Goal: Information Seeking & Learning: Learn about a topic

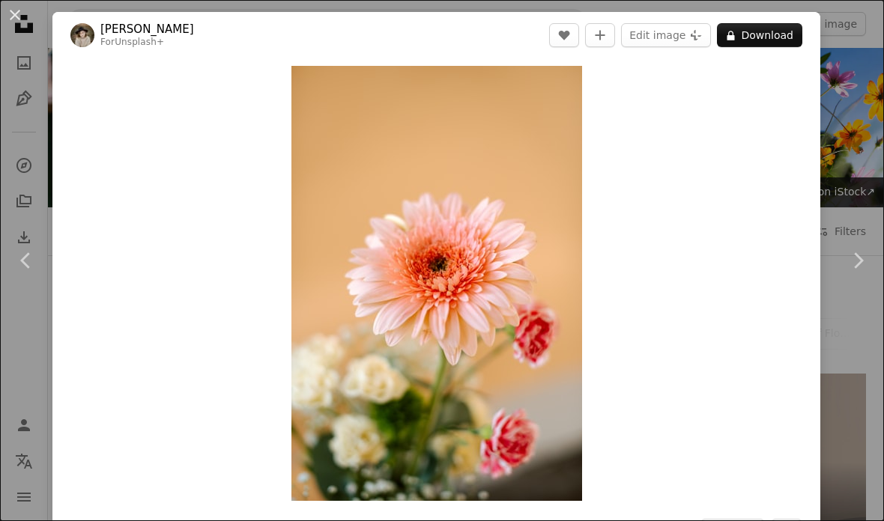
scroll to position [1423, 0]
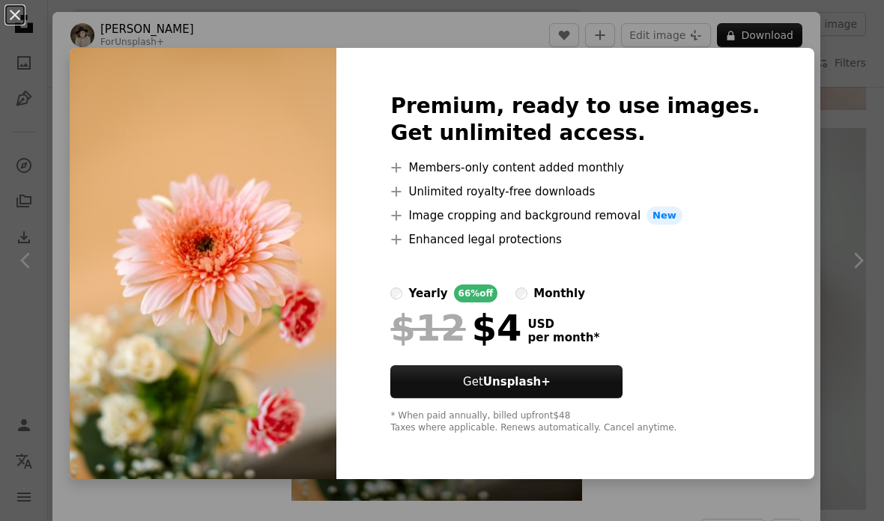
click at [806, 111] on div "An X shape Premium, ready to use images. Get unlimited access. A plus sign Memb…" at bounding box center [442, 260] width 884 height 521
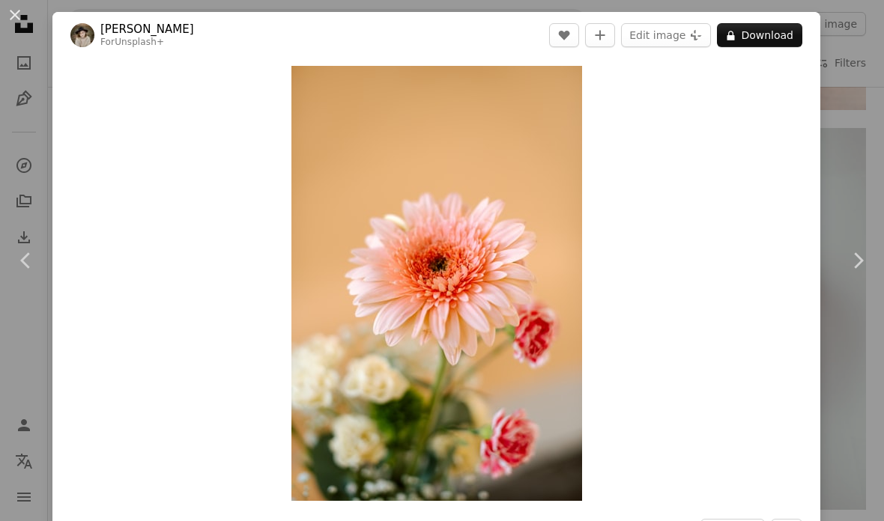
click at [14, 6] on button "An X shape" at bounding box center [15, 15] width 18 height 18
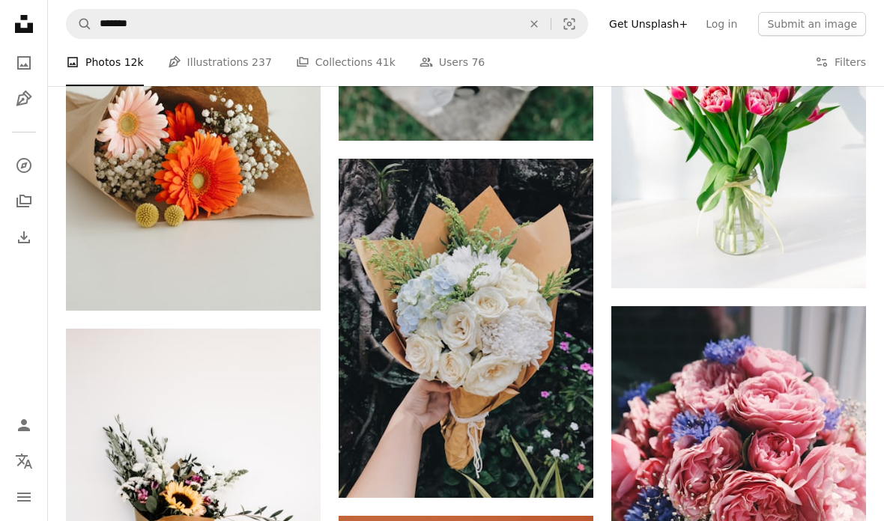
scroll to position [845, 0]
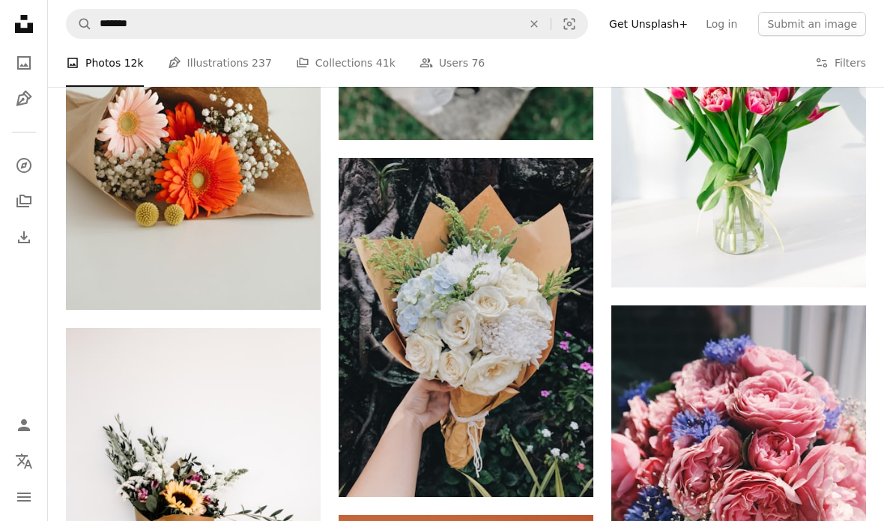
click at [553, 311] on img at bounding box center [465, 327] width 255 height 339
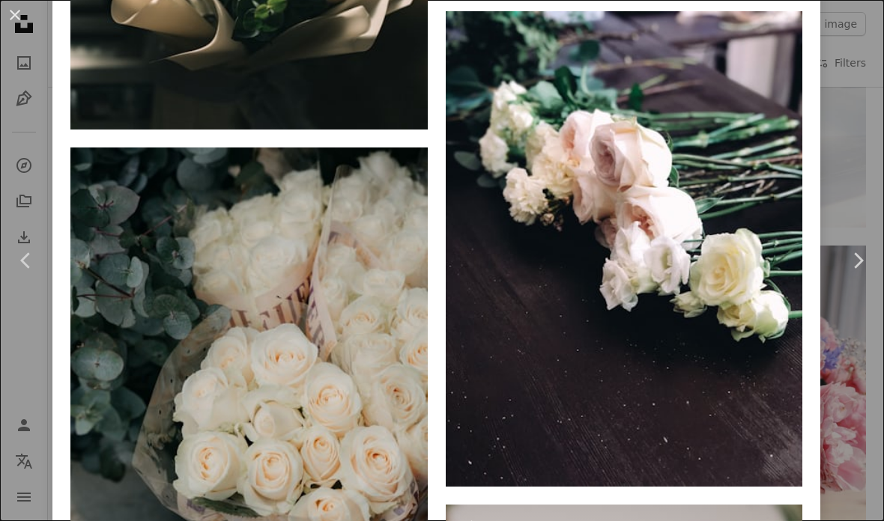
scroll to position [9580, 0]
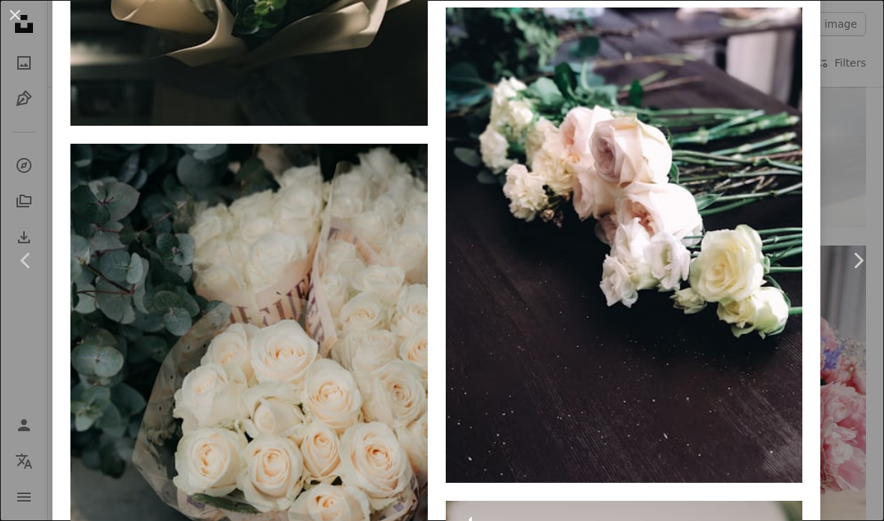
click at [15, 24] on button "An X shape" at bounding box center [15, 15] width 18 height 18
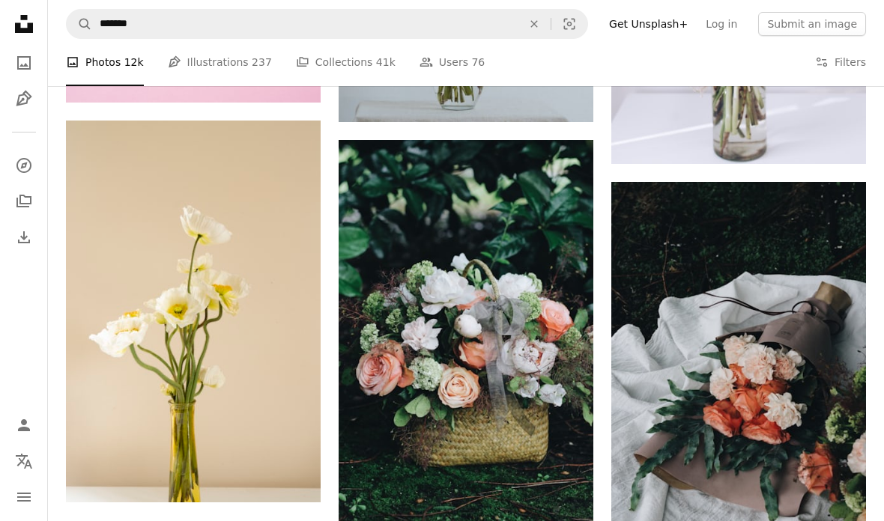
scroll to position [2378, 0]
click at [167, 171] on img at bounding box center [193, 312] width 255 height 382
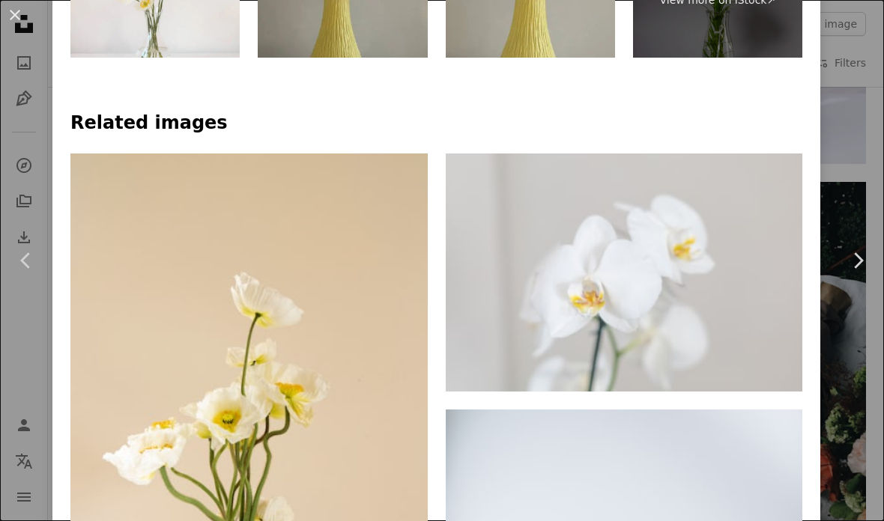
scroll to position [904, 0]
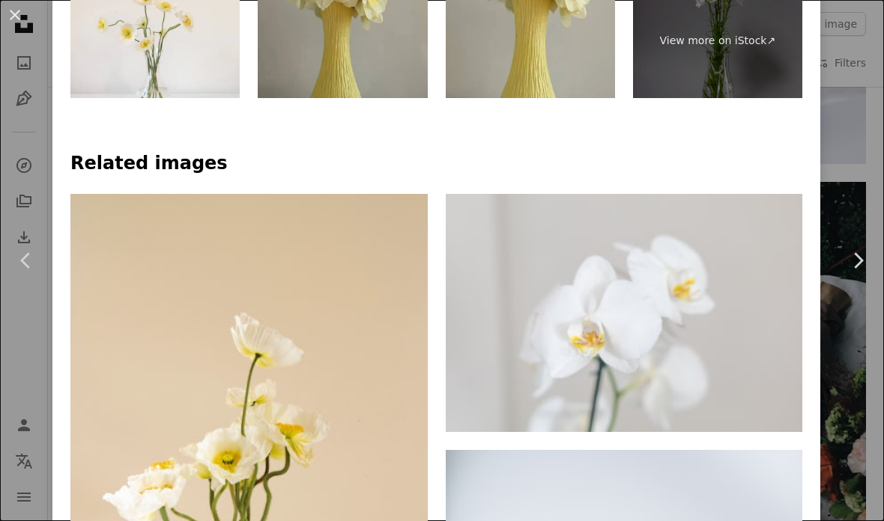
click at [485, 241] on img at bounding box center [624, 313] width 357 height 238
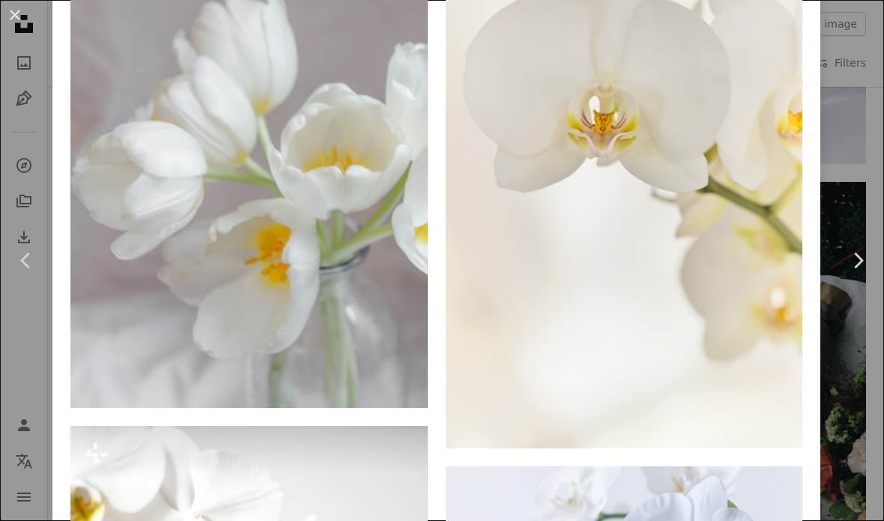
scroll to position [1914, 0]
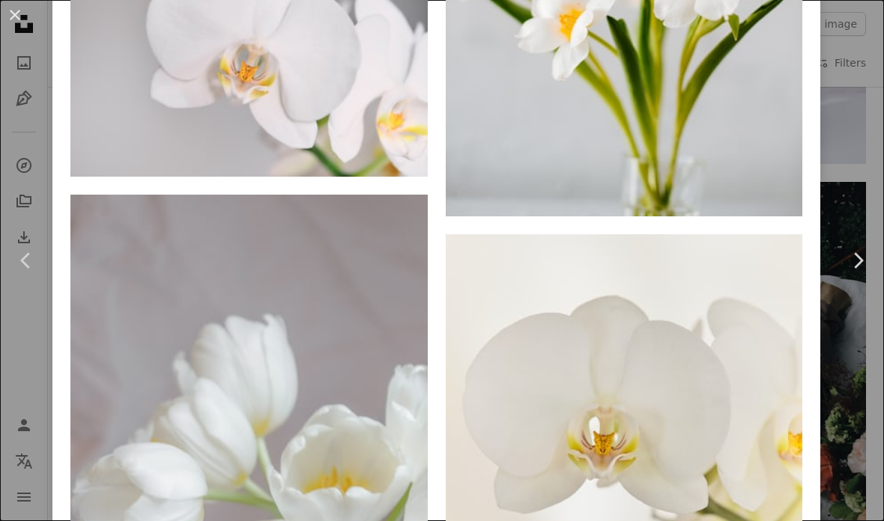
click at [694, 334] on img at bounding box center [624, 501] width 357 height 535
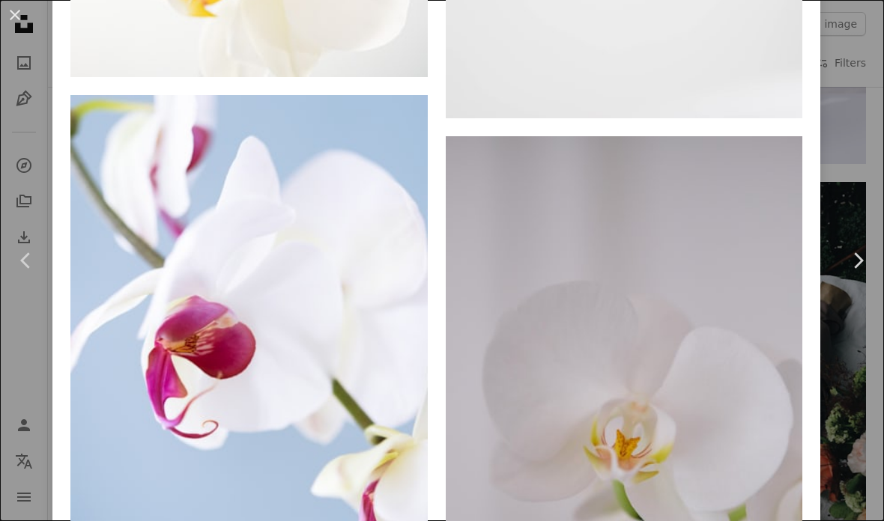
scroll to position [2515, 0]
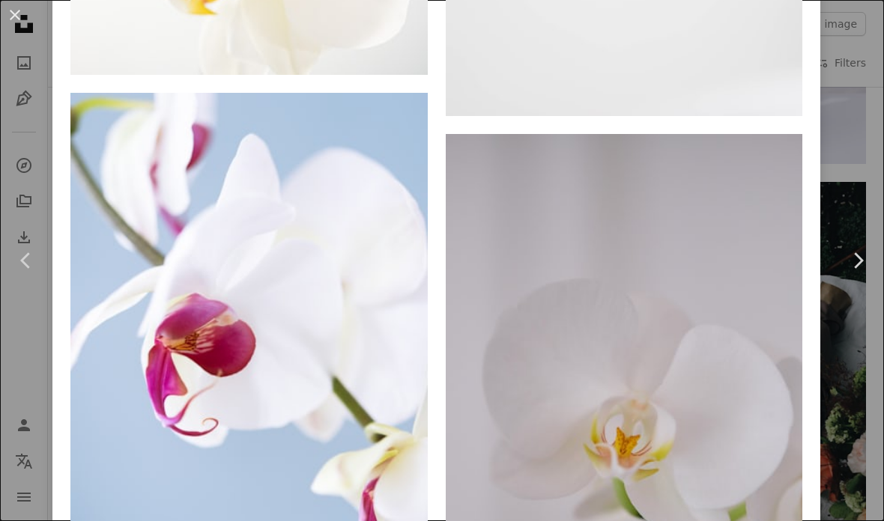
click at [17, 10] on button "An X shape" at bounding box center [15, 15] width 18 height 18
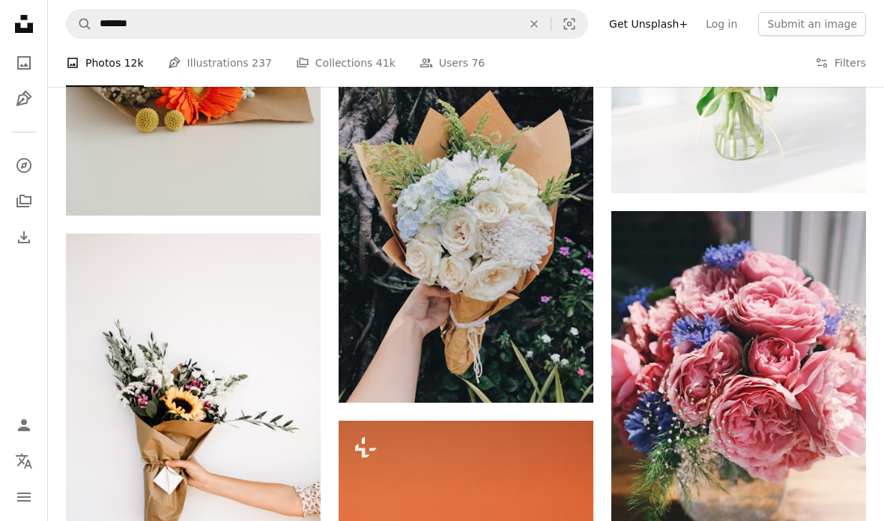
scroll to position [922, 0]
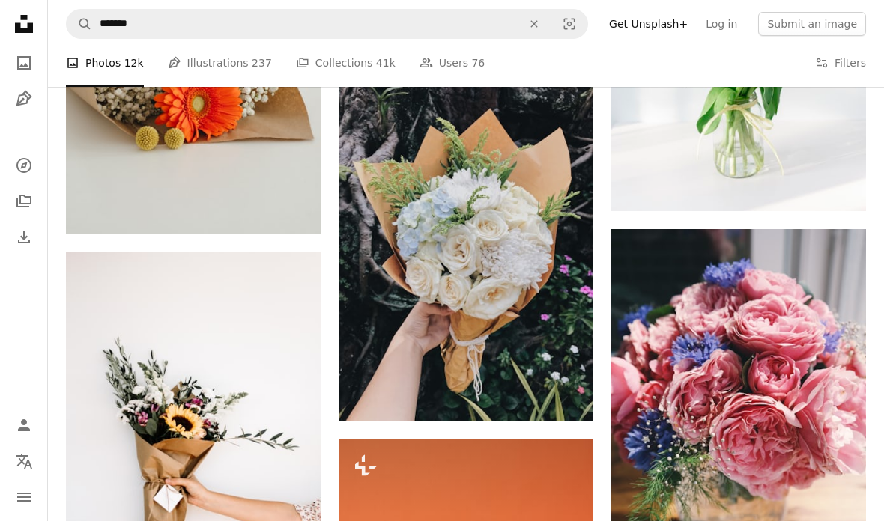
click at [562, 303] on img at bounding box center [465, 251] width 255 height 339
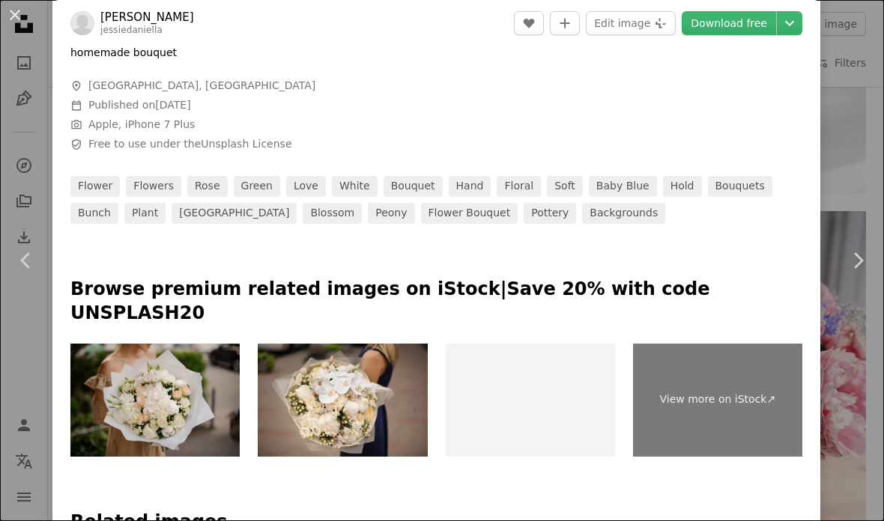
scroll to position [676, 0]
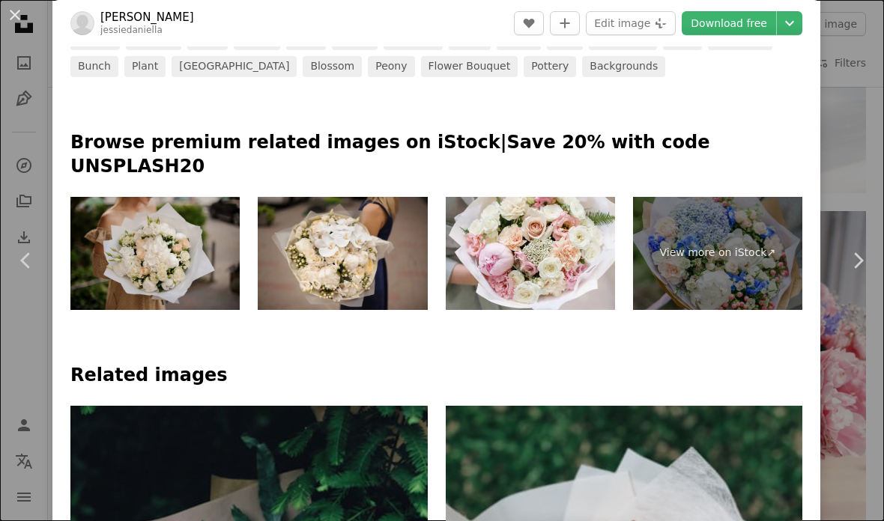
click at [23, 19] on button "An X shape" at bounding box center [15, 15] width 18 height 18
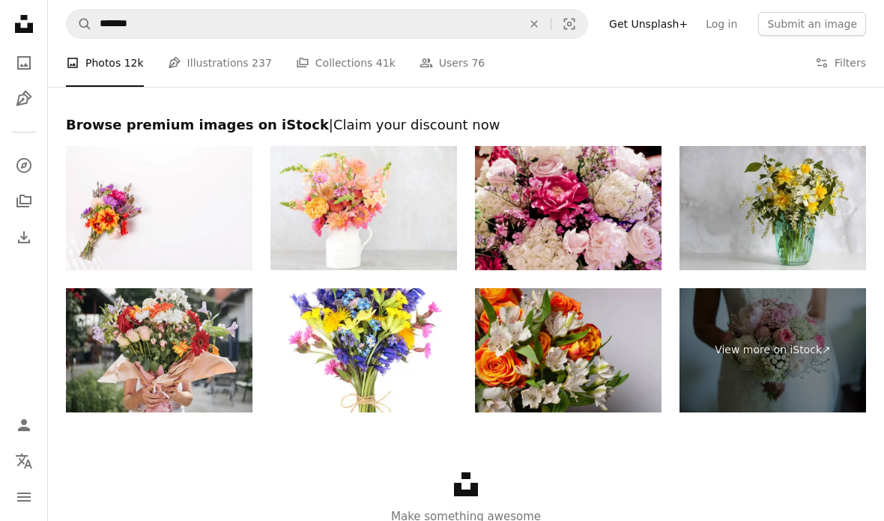
scroll to position [5645, 0]
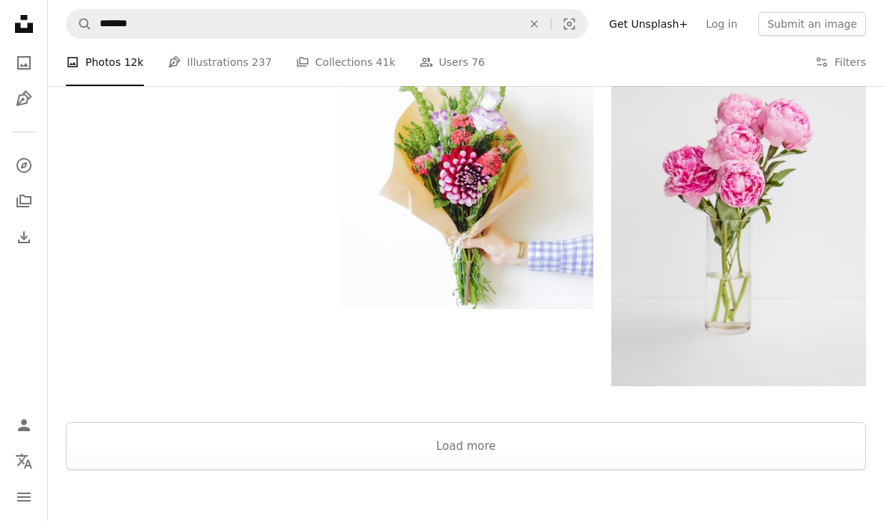
click at [795, 449] on button "Load more" at bounding box center [466, 447] width 800 height 48
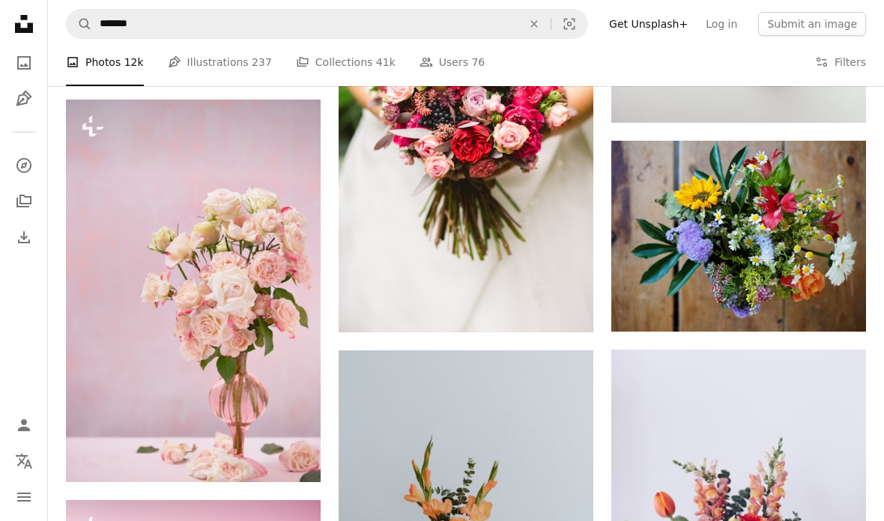
scroll to position [1810, 0]
click at [139, 189] on img at bounding box center [193, 291] width 255 height 383
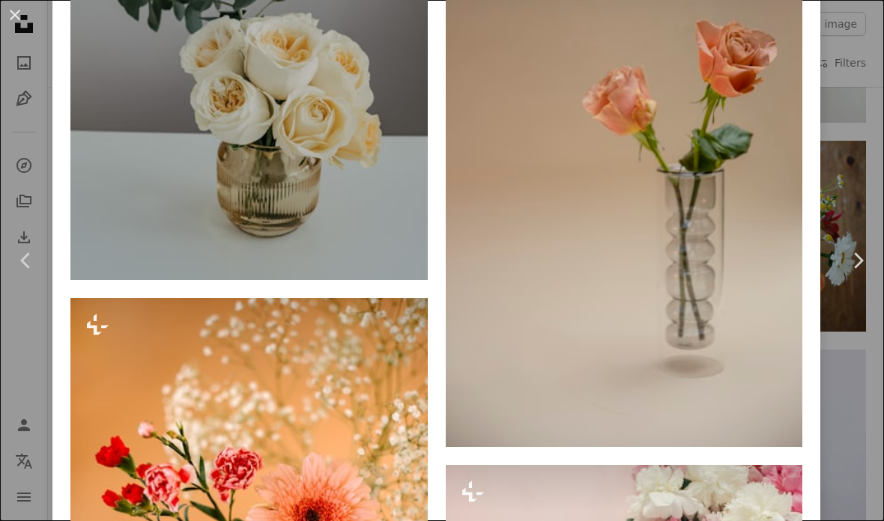
scroll to position [8440, 0]
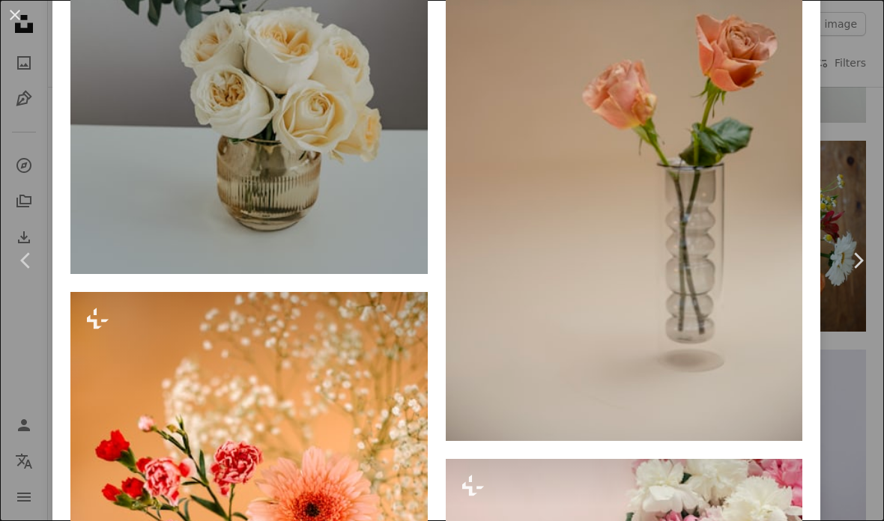
click at [141, 85] on img at bounding box center [248, 6] width 357 height 535
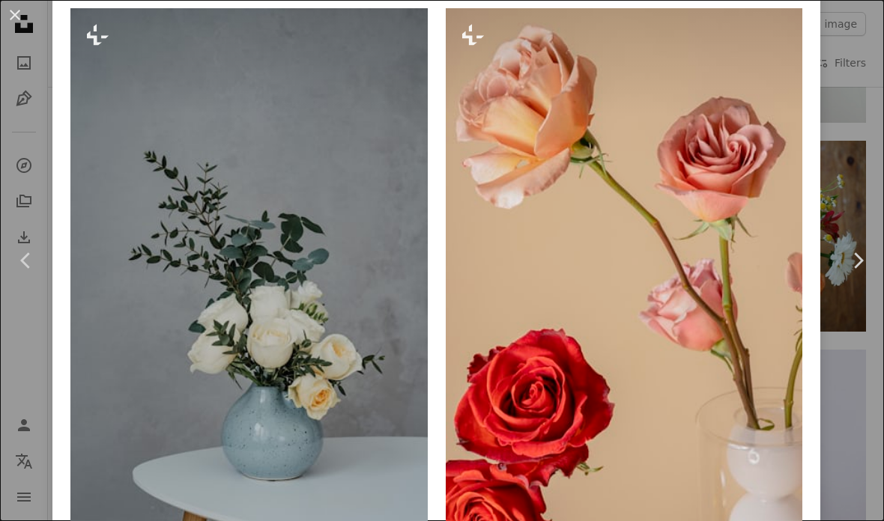
scroll to position [1089, 0]
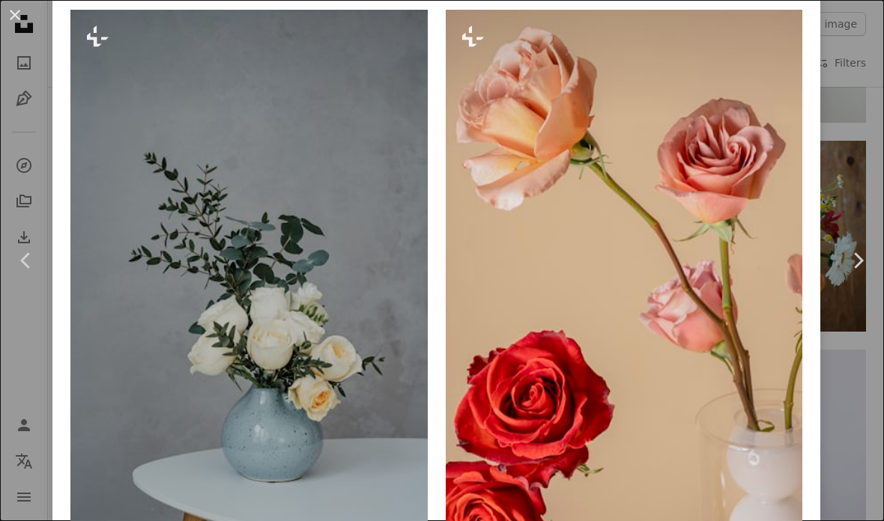
click at [855, 370] on div "An X shape Chevron left Chevron right [PERSON_NAME] For Unsplash+ A heart A plu…" at bounding box center [442, 260] width 884 height 521
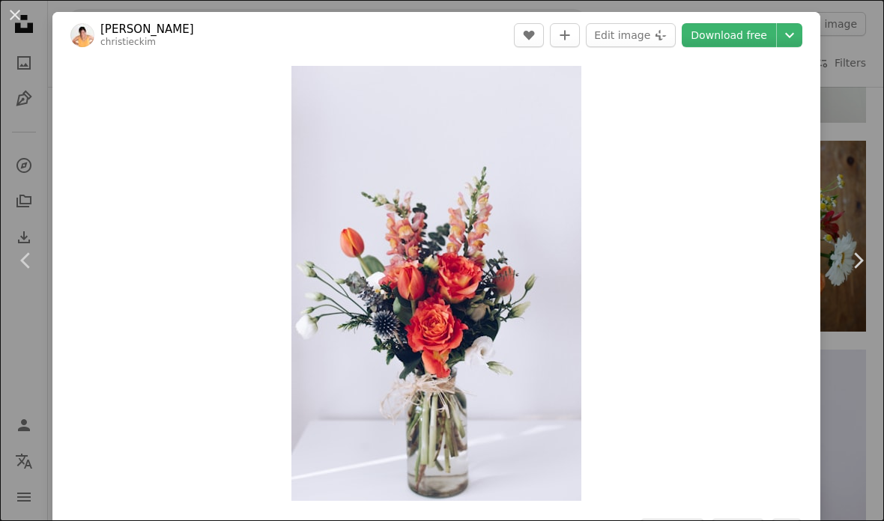
click at [855, 371] on div "An X shape Chevron left Chevron right [PERSON_NAME] A heart A plus sign Edit im…" at bounding box center [442, 260] width 884 height 521
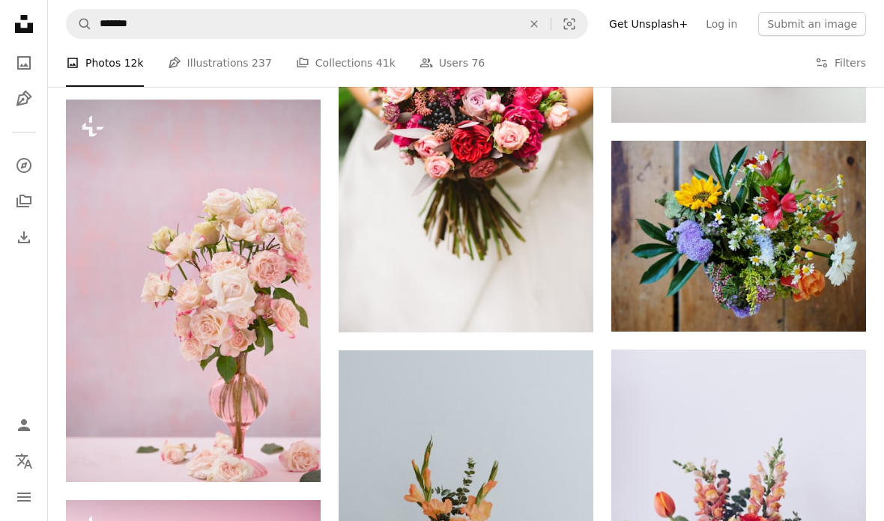
click at [747, 239] on img at bounding box center [738, 236] width 255 height 191
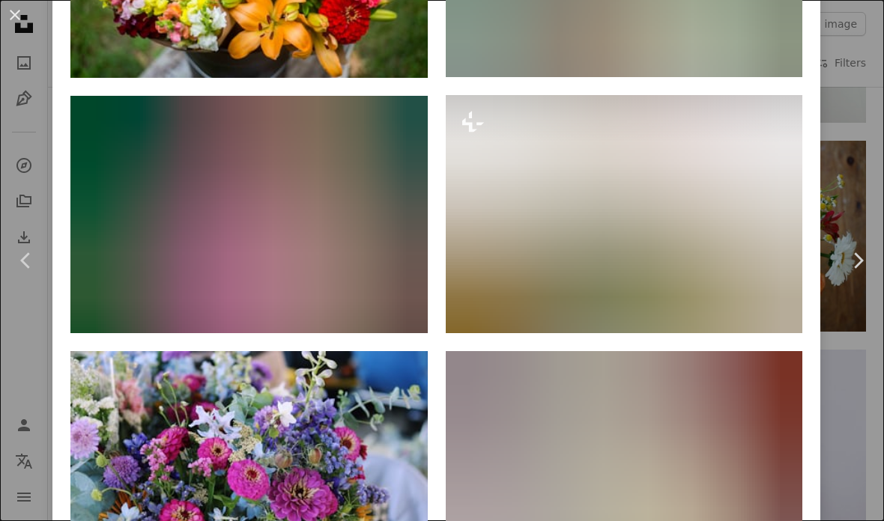
scroll to position [1267, 0]
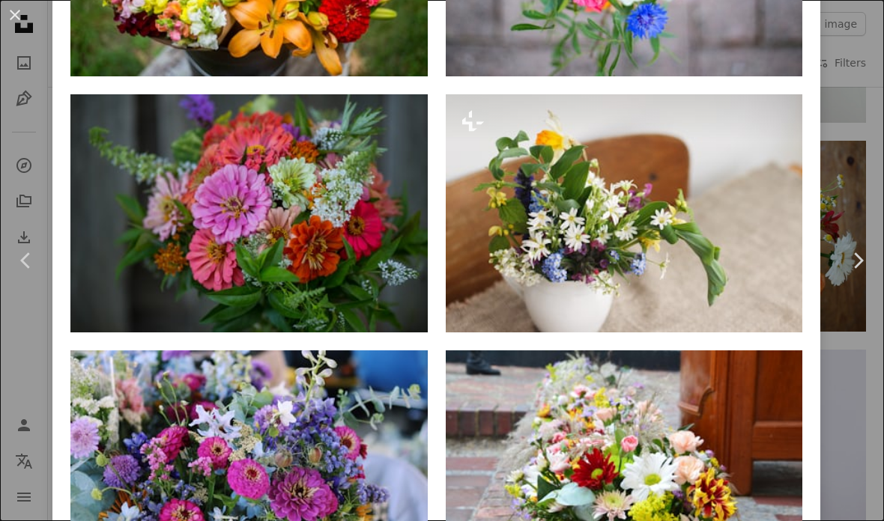
click at [866, 360] on div "An X shape Chevron left Chevron right [PERSON_NAME] ([DOMAIN_NAME]) [PERSON_NAM…" at bounding box center [442, 260] width 884 height 521
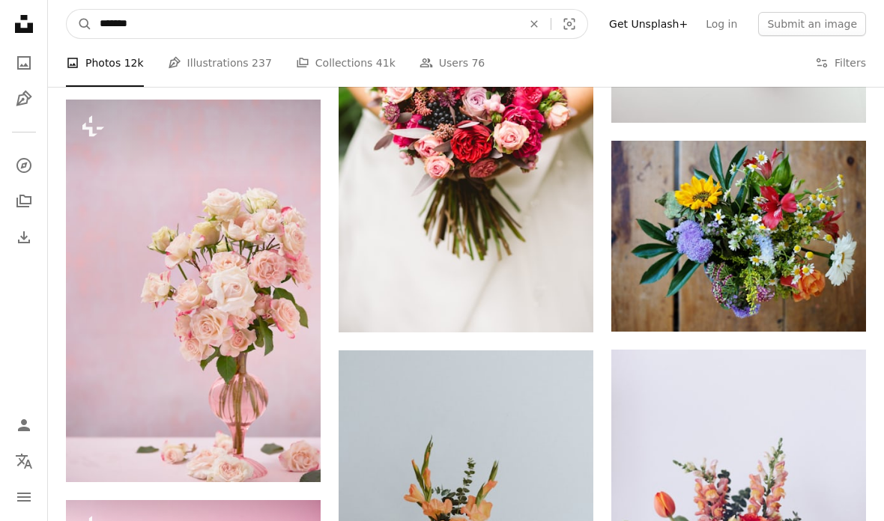
click at [138, 22] on input "*******" at bounding box center [304, 24] width 425 height 28
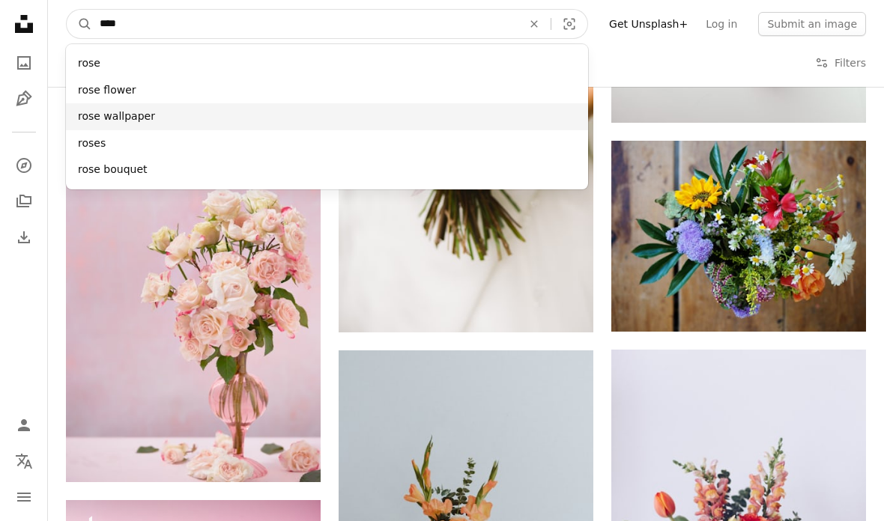
type input "****"
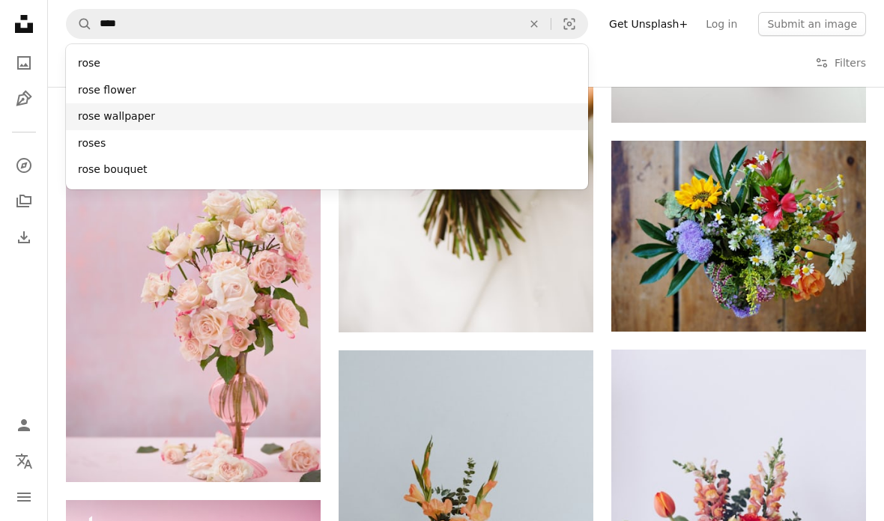
click at [105, 117] on div "rose wallpaper" at bounding box center [327, 116] width 522 height 27
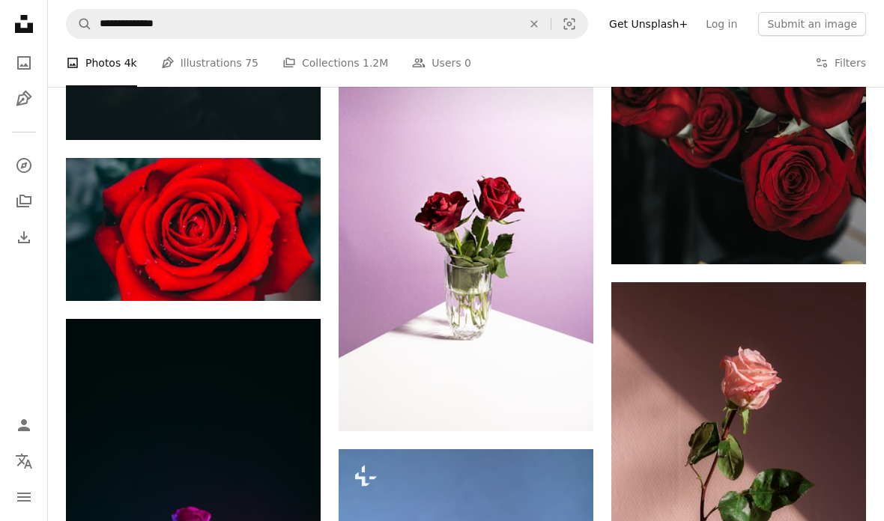
scroll to position [1277, 0]
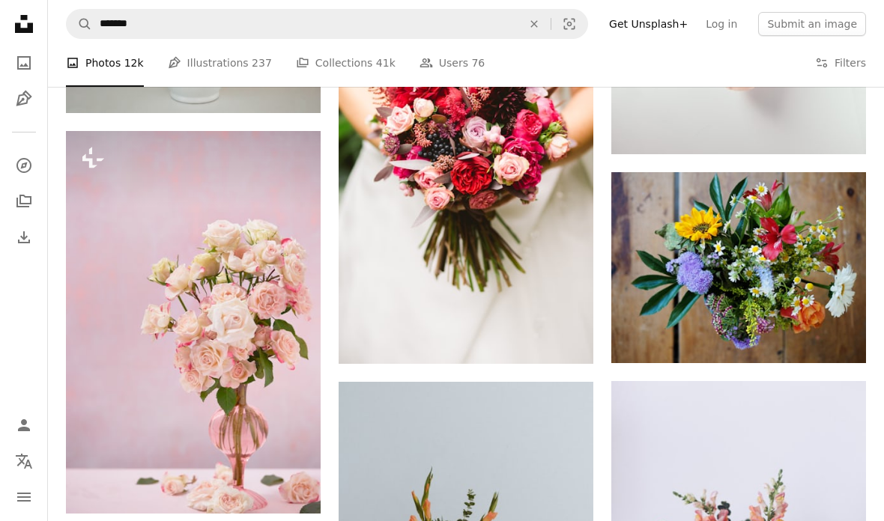
scroll to position [1778, 0]
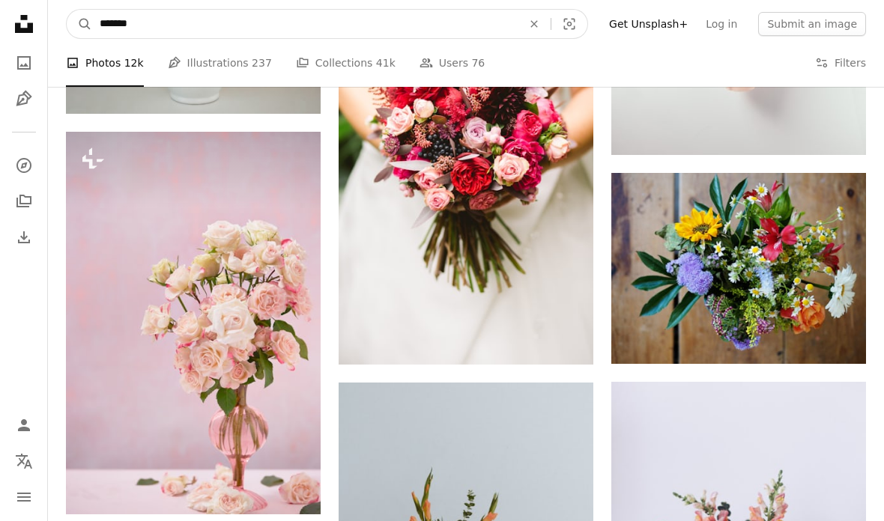
click at [119, 19] on input "*******" at bounding box center [304, 24] width 425 height 28
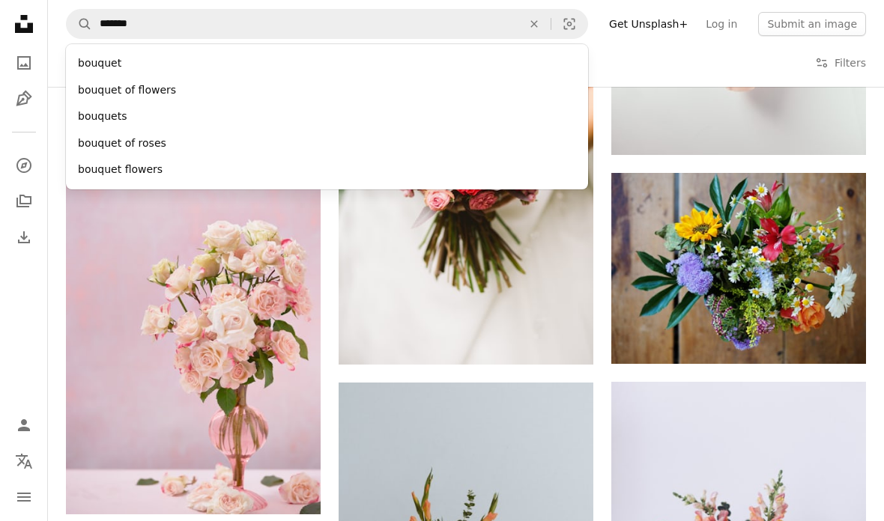
click at [550, 25] on icon "An X shape" at bounding box center [533, 24] width 33 height 12
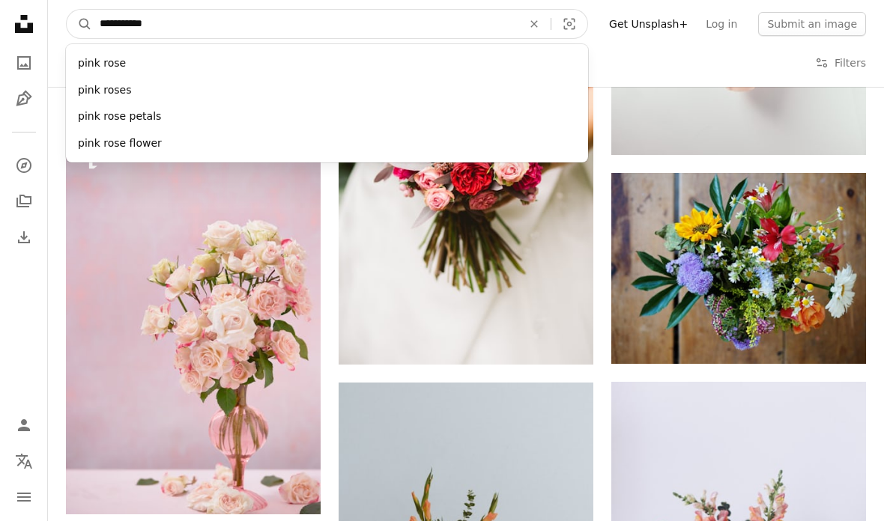
type input "**********"
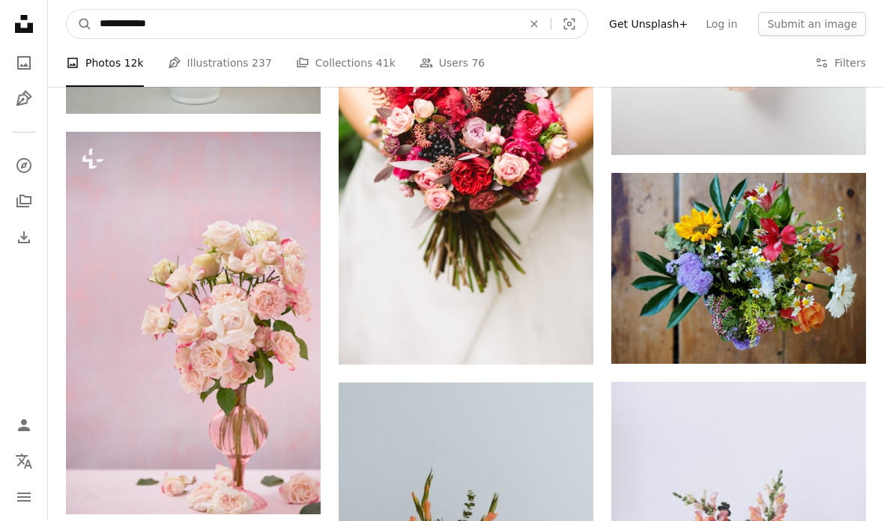
click at [79, 24] on button "A magnifying glass" at bounding box center [79, 24] width 25 height 28
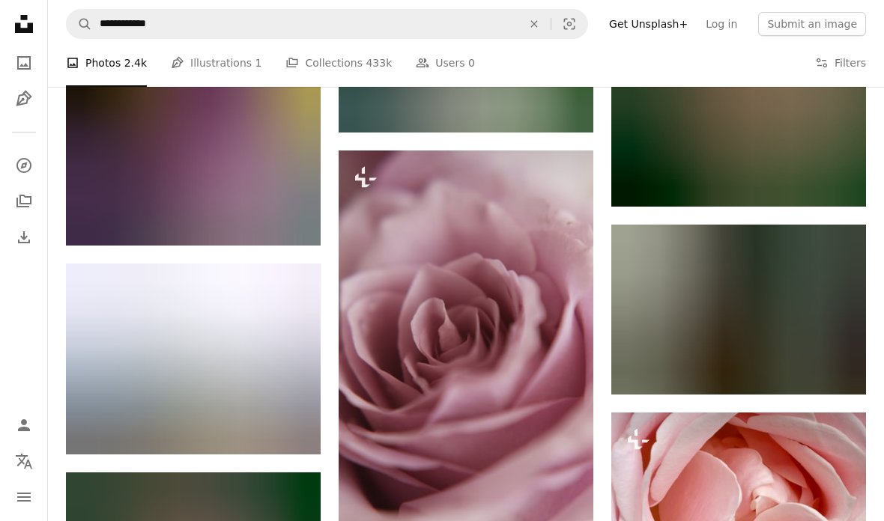
scroll to position [5315, 0]
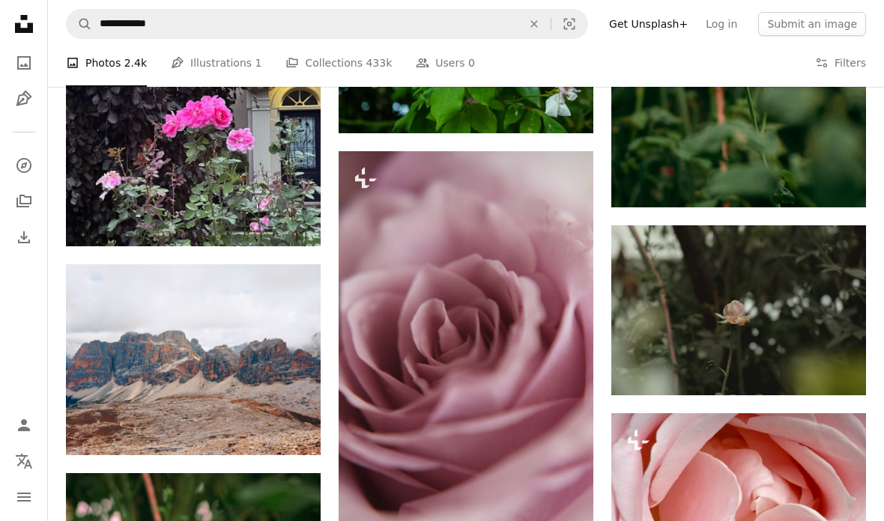
click at [150, 320] on img at bounding box center [193, 359] width 255 height 191
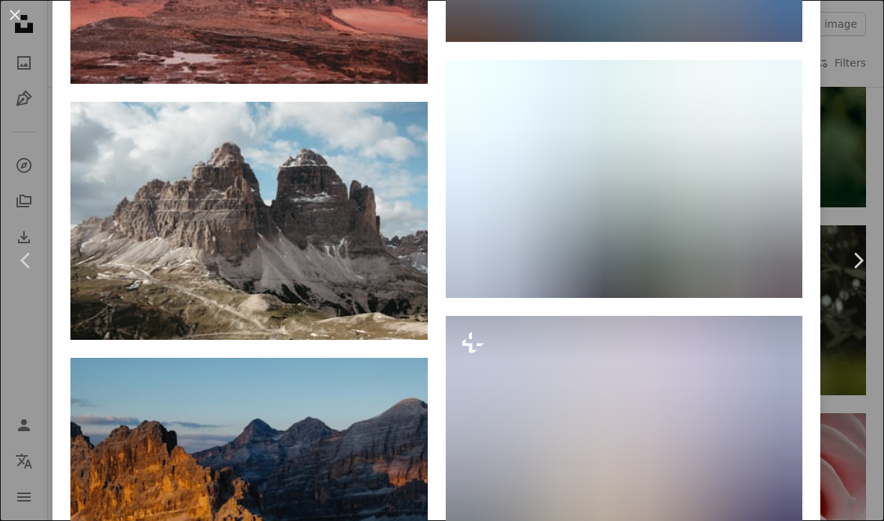
scroll to position [1797, 0]
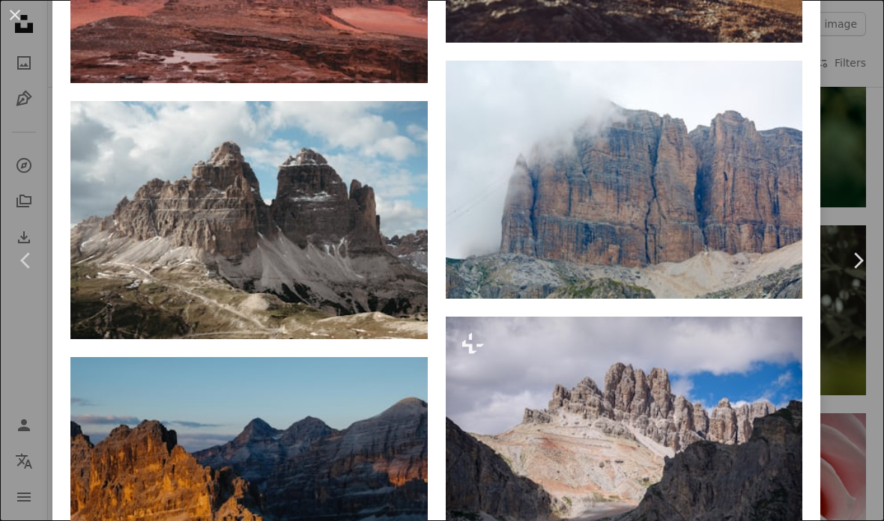
click at [25, 295] on link "Chevron left" at bounding box center [26, 261] width 52 height 144
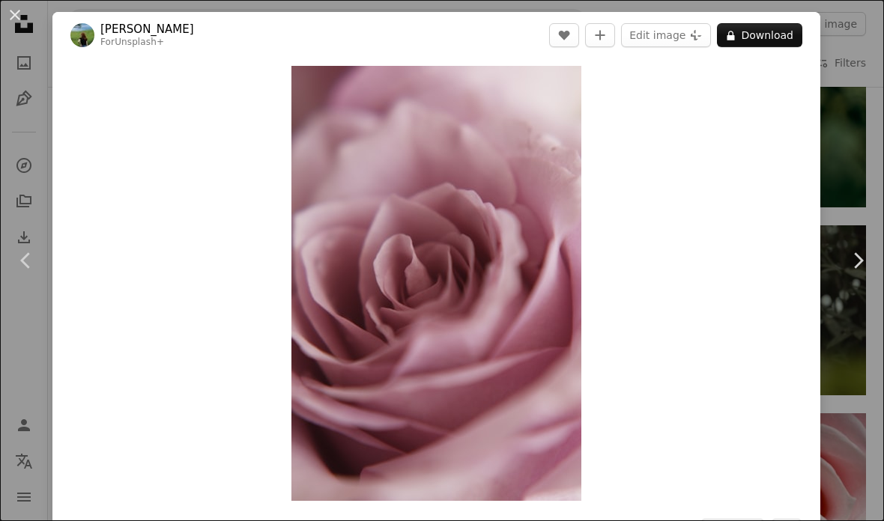
click at [22, 297] on link "Chevron left" at bounding box center [26, 261] width 52 height 144
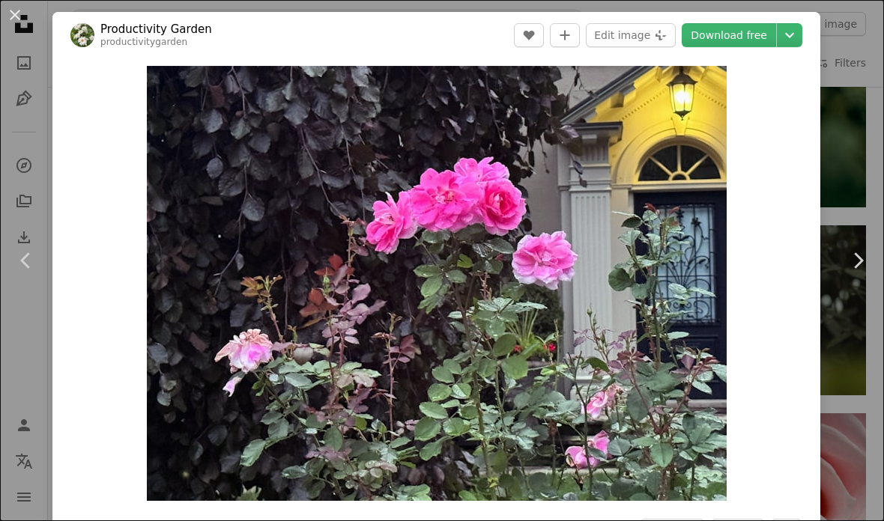
click at [24, 9] on button "An X shape" at bounding box center [15, 15] width 18 height 18
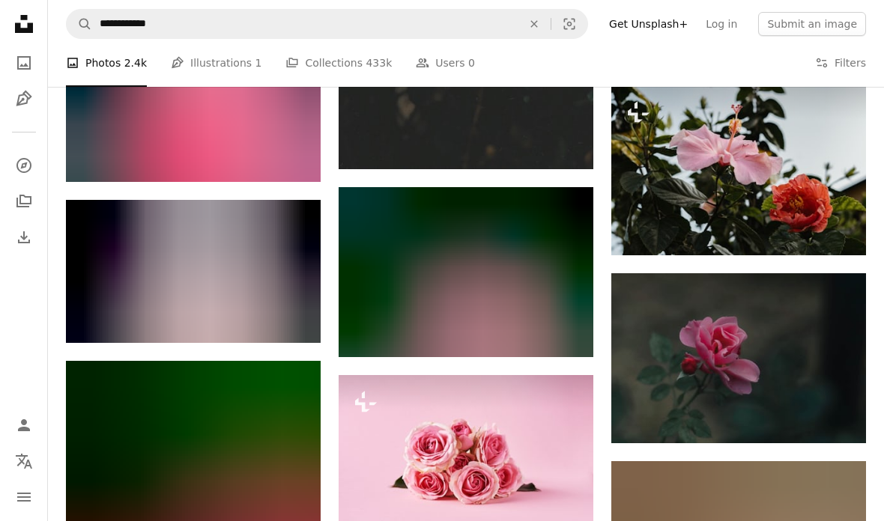
scroll to position [14696, 0]
